Goal: Information Seeking & Learning: Learn about a topic

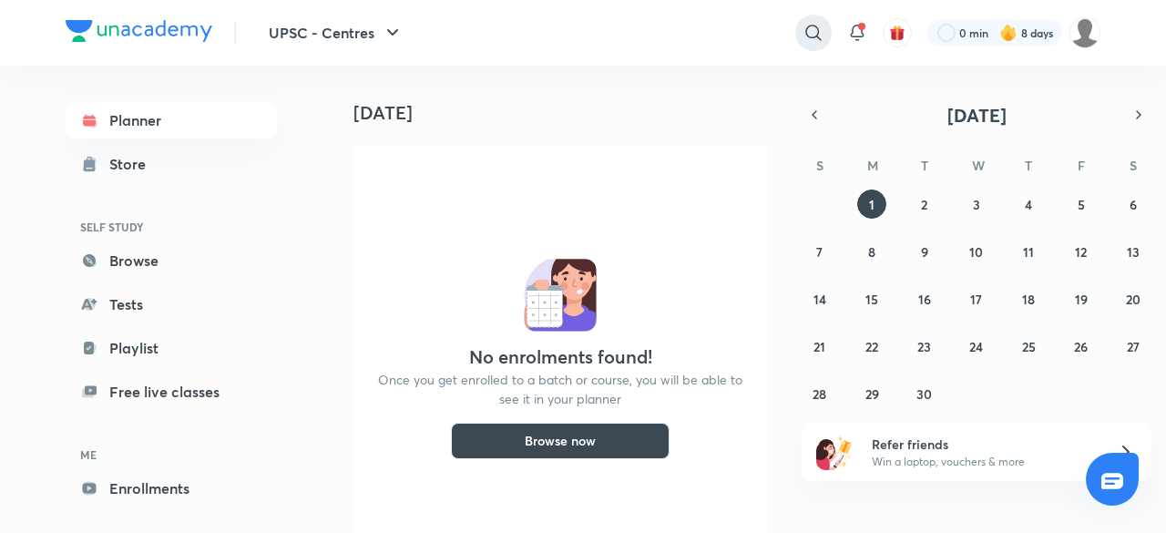
click at [825, 36] on div at bounding box center [813, 33] width 36 height 36
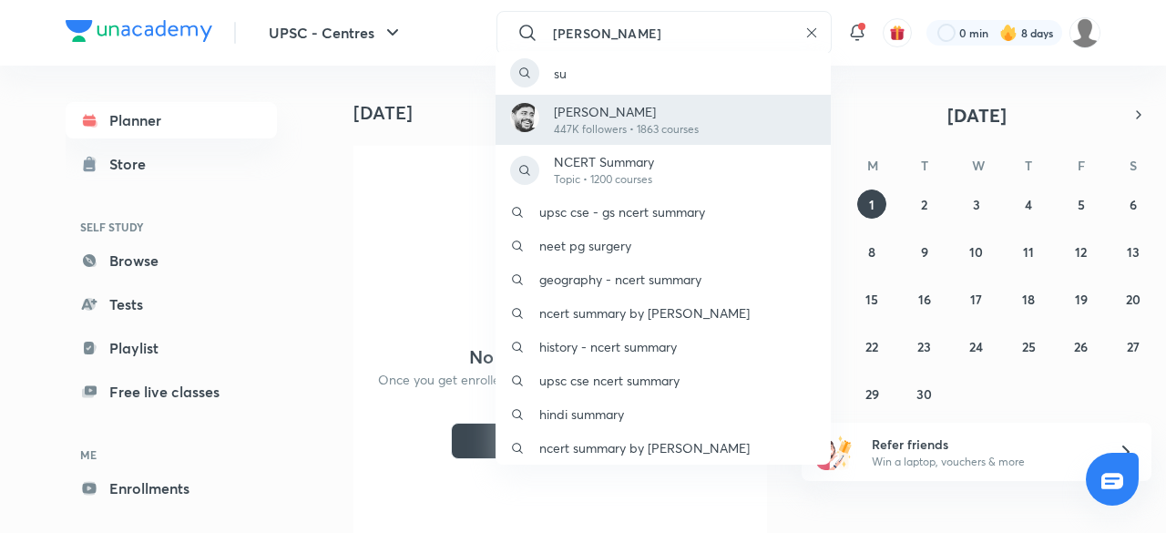
type input "[PERSON_NAME]"
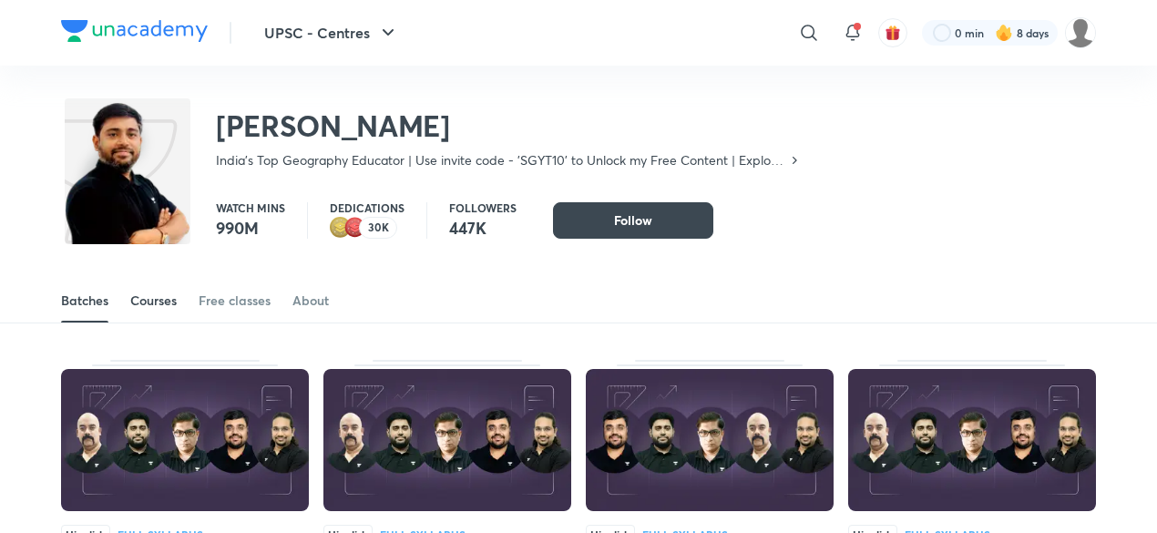
click at [162, 294] on div "Courses" at bounding box center [153, 300] width 46 height 18
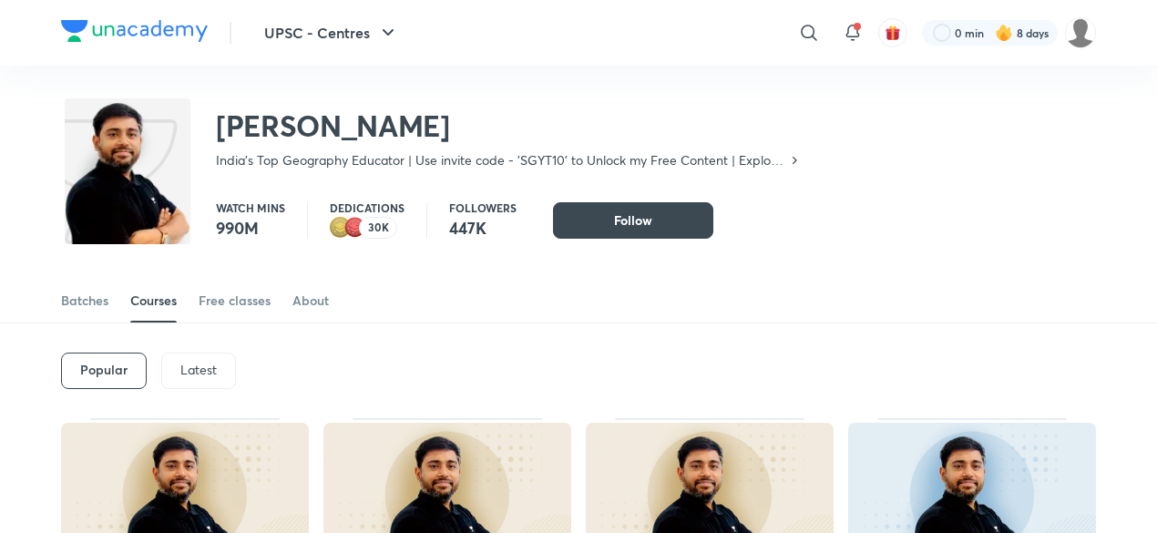
click at [219, 378] on div "Latest" at bounding box center [198, 370] width 75 height 36
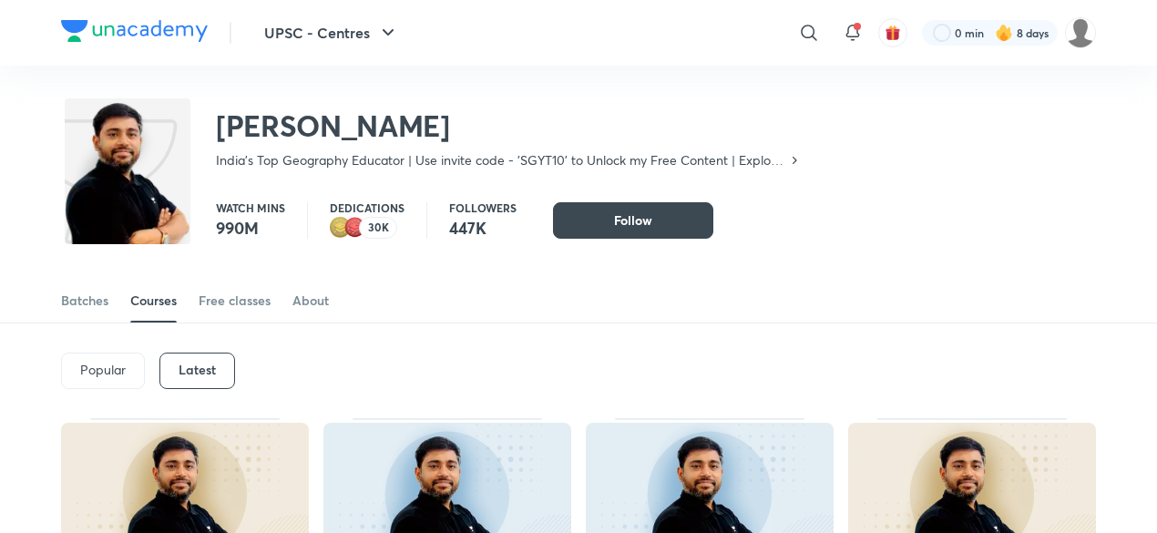
click at [219, 378] on div "Latest" at bounding box center [197, 370] width 76 height 36
drag, startPoint x: 219, startPoint y: 378, endPoint x: 668, endPoint y: 340, distance: 450.6
click at [668, 340] on div "Popular Latest" at bounding box center [578, 370] width 1035 height 95
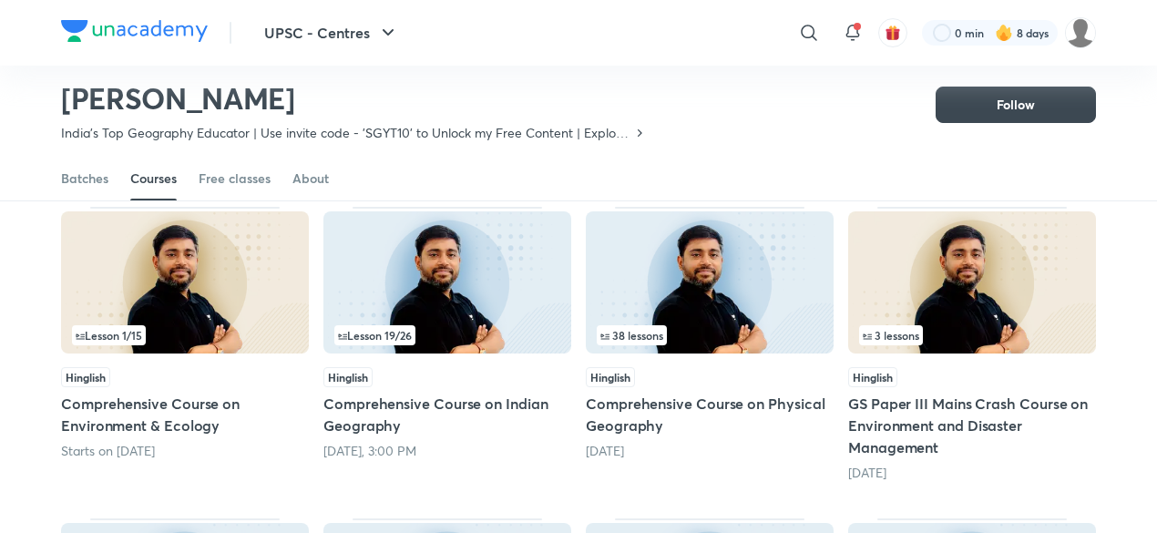
scroll to position [184, 0]
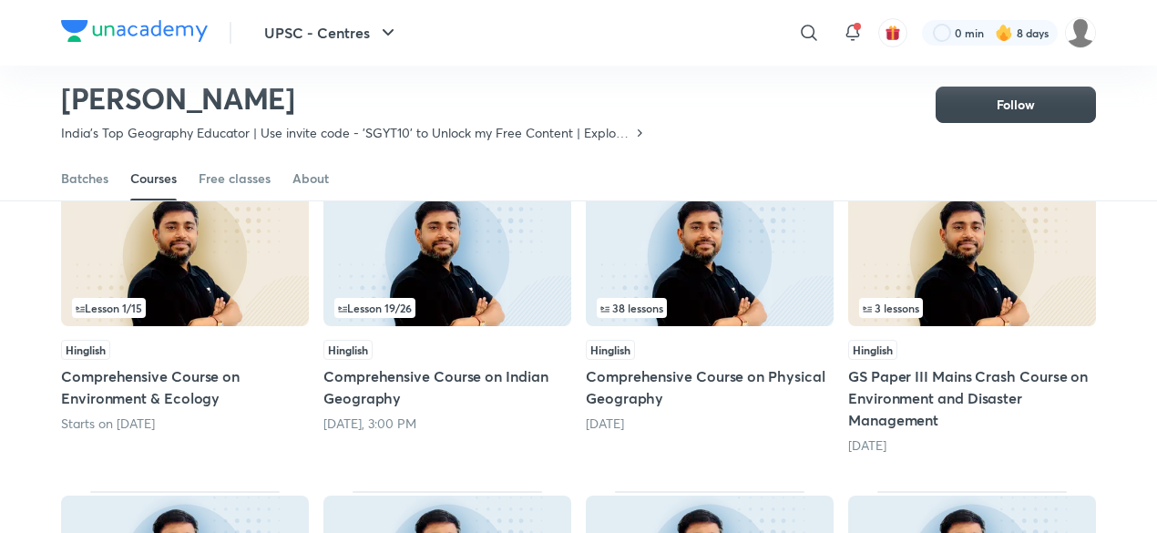
click at [489, 301] on div "Lesson 19 / 26" at bounding box center [447, 308] width 226 height 20
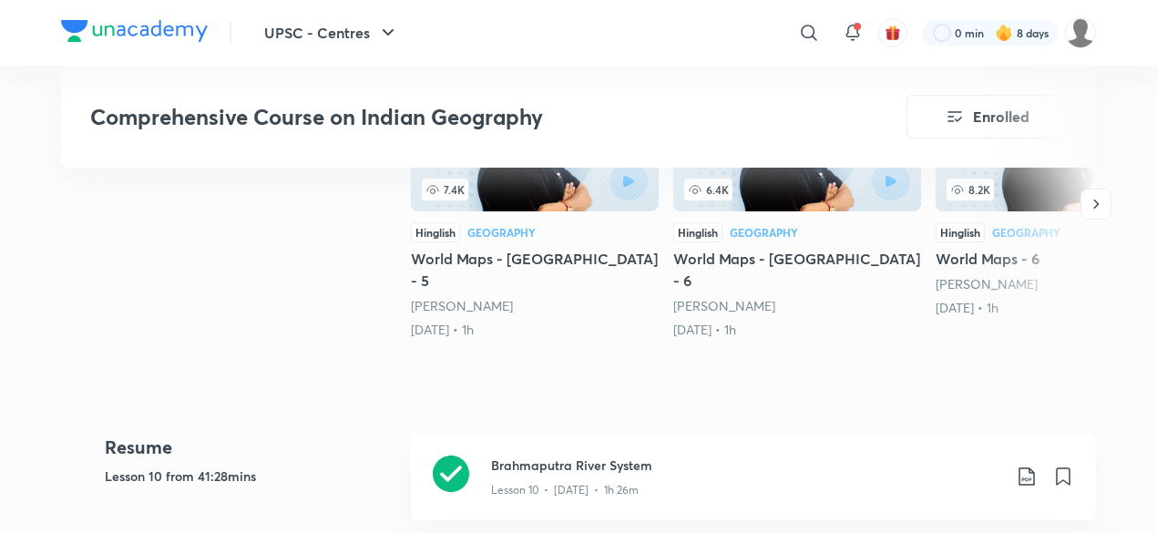
scroll to position [503, 0]
click at [448, 321] on div "21st Apr • 1h" at bounding box center [535, 330] width 248 height 18
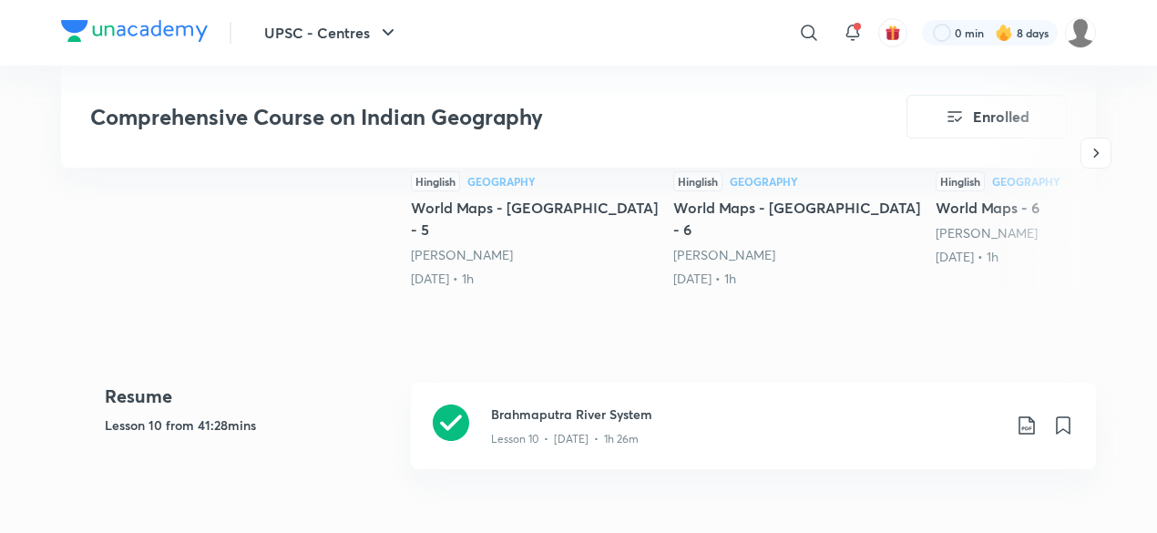
scroll to position [556, 0]
click at [475, 411] on div "Brahmaputra River System Lesson 10 • Aug 17 • 1h 26m" at bounding box center [753, 425] width 685 height 87
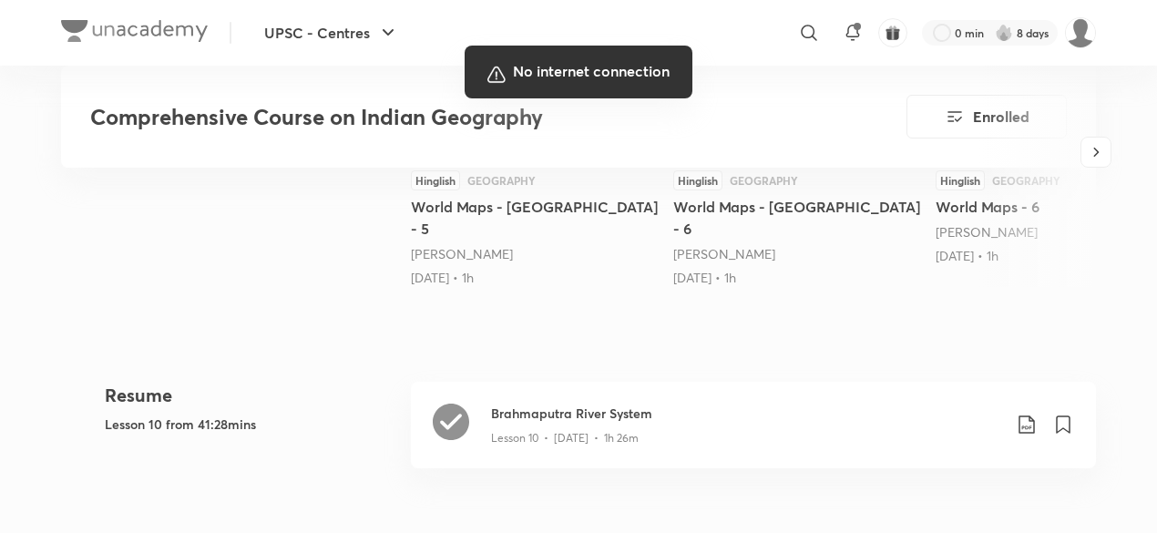
click at [496, 243] on div at bounding box center [578, 266] width 1157 height 533
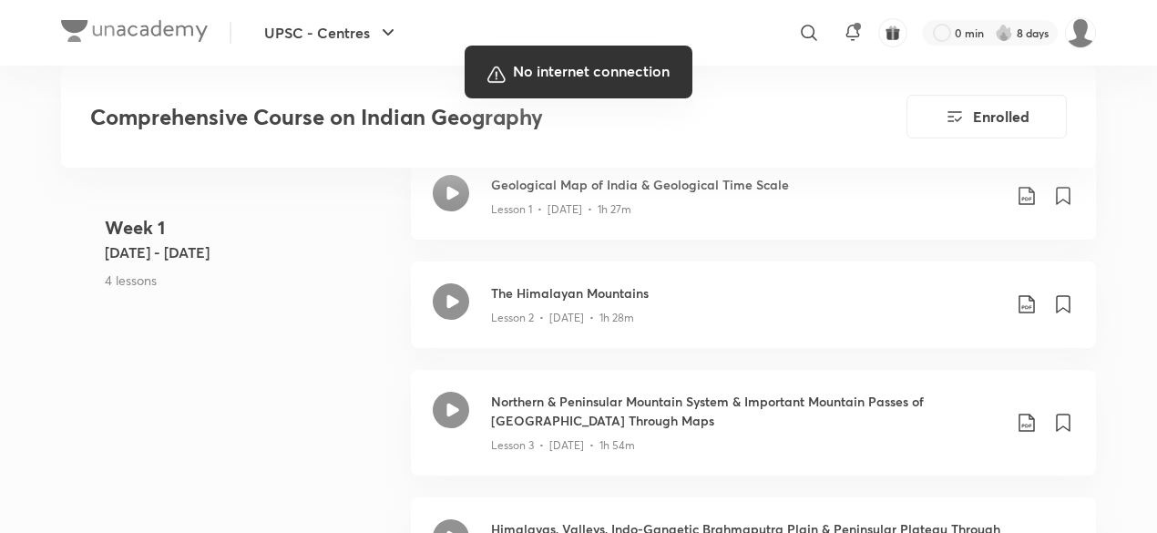
scroll to position [1022, 0]
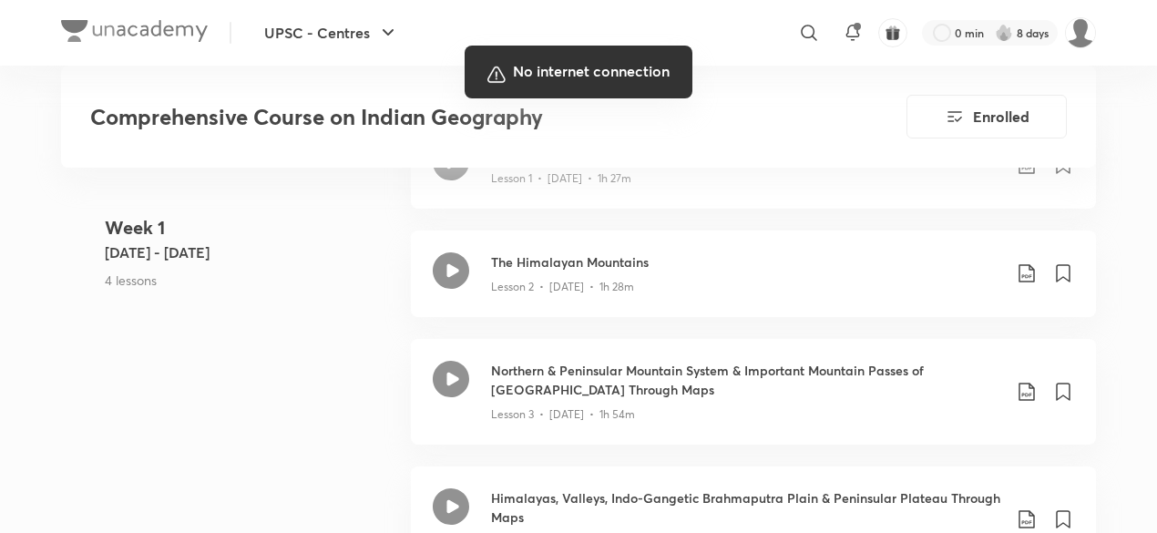
click at [561, 287] on div at bounding box center [578, 266] width 1157 height 533
click at [743, 257] on div at bounding box center [578, 266] width 1157 height 533
click at [702, 251] on div at bounding box center [578, 266] width 1157 height 533
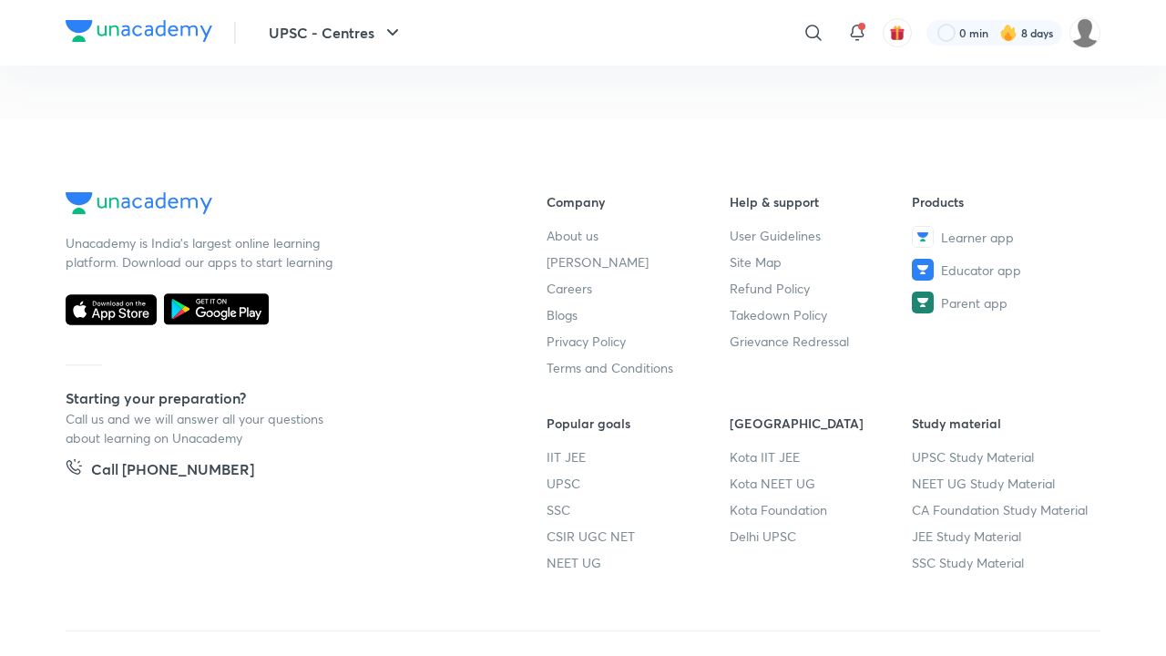
scroll to position [1022, 0]
